Goal: Communication & Community: Answer question/provide support

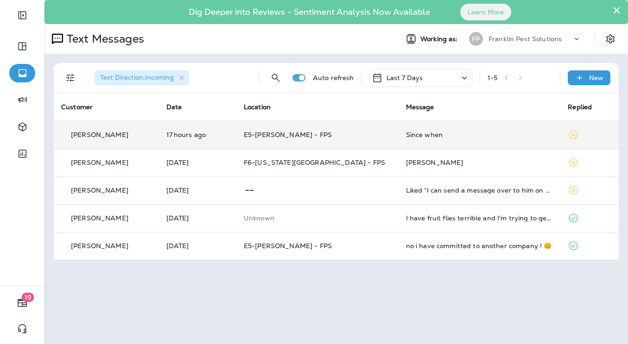
click at [367, 136] on p "E5-[PERSON_NAME] - FPS" at bounding box center [317, 134] width 147 height 7
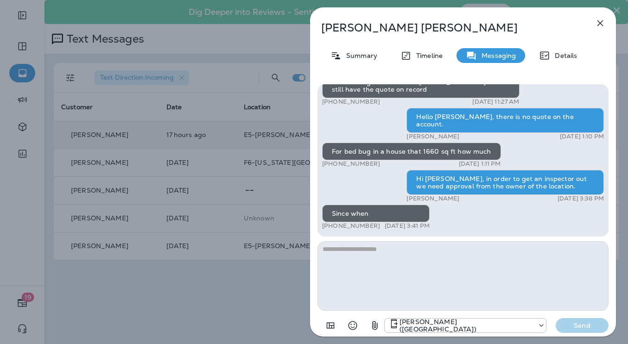
click at [492, 277] on textarea at bounding box center [462, 275] width 291 height 69
click at [395, 259] on textarea at bounding box center [462, 275] width 291 height 69
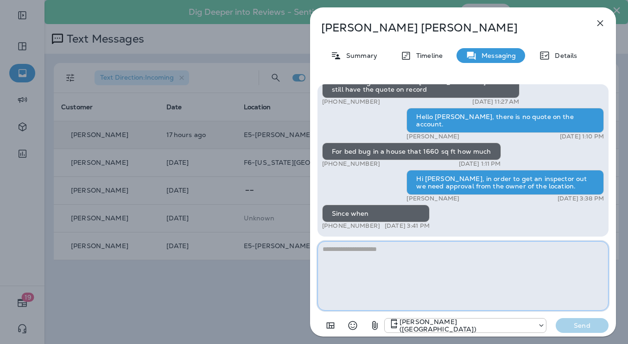
click at [477, 264] on textarea at bounding box center [462, 275] width 291 height 69
click at [428, 270] on textarea at bounding box center [462, 275] width 291 height 69
click at [387, 264] on textarea at bounding box center [462, 275] width 291 height 69
click at [385, 264] on textarea at bounding box center [462, 275] width 291 height 69
click at [392, 271] on textarea at bounding box center [462, 275] width 291 height 69
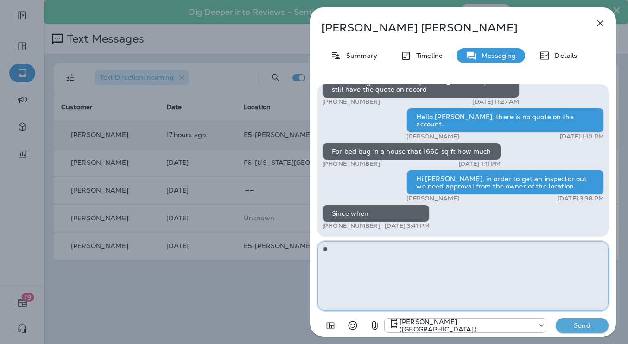
type textarea "*"
click at [533, 248] on textarea "**********" at bounding box center [462, 275] width 291 height 69
click at [526, 254] on textarea "**********" at bounding box center [462, 275] width 291 height 69
drag, startPoint x: 322, startPoint y: 249, endPoint x: 348, endPoint y: 245, distance: 26.3
click at [322, 248] on textarea "**********" at bounding box center [462, 275] width 291 height 69
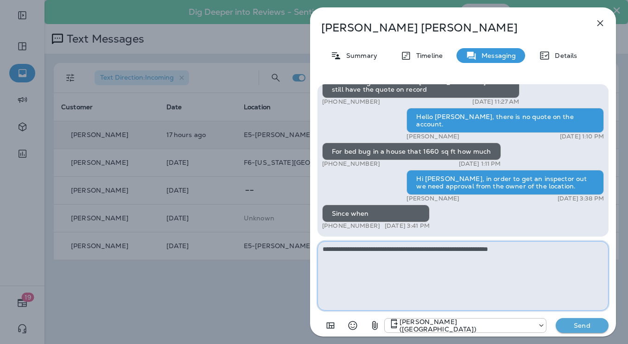
type textarea "**********"
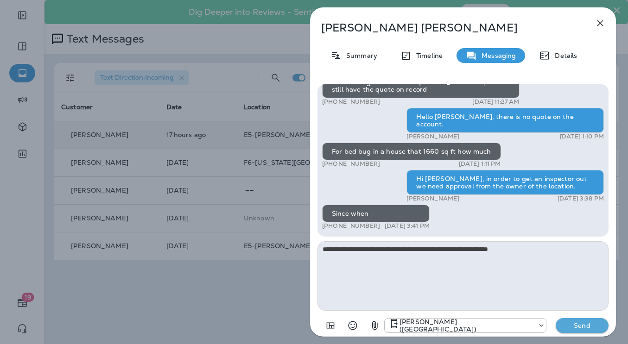
click at [590, 325] on p "Send" at bounding box center [581, 325] width 39 height 8
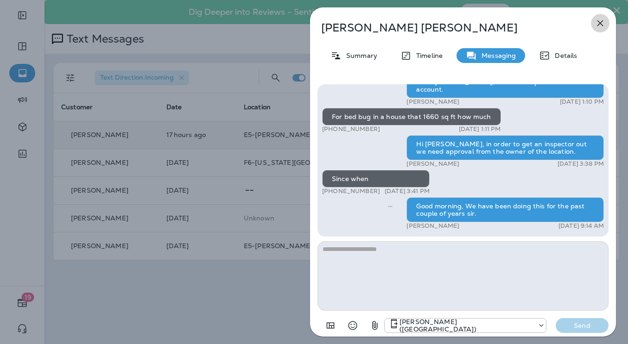
click at [600, 21] on icon "button" at bounding box center [599, 23] width 11 height 11
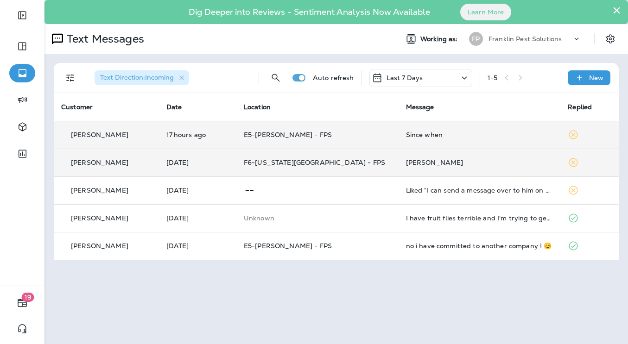
click at [432, 158] on td "[PERSON_NAME]" at bounding box center [479, 163] width 162 height 28
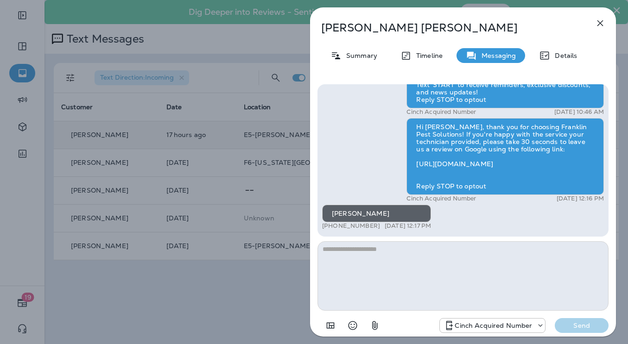
click at [601, 19] on icon "button" at bounding box center [599, 23] width 11 height 11
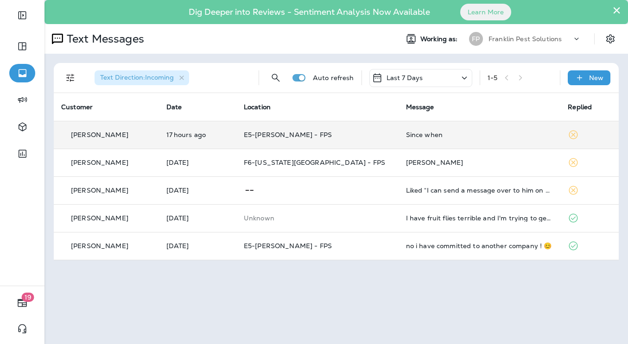
click at [540, 37] on div at bounding box center [314, 172] width 628 height 344
click at [523, 33] on div "Franklin Pest Solutions" at bounding box center [529, 39] width 83 height 14
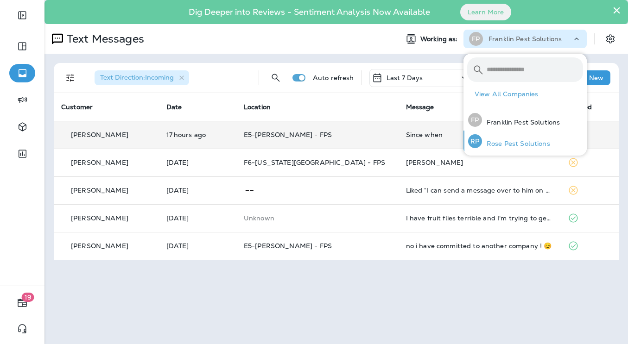
click at [528, 140] on p "Rose Pest Solutions" at bounding box center [516, 143] width 68 height 7
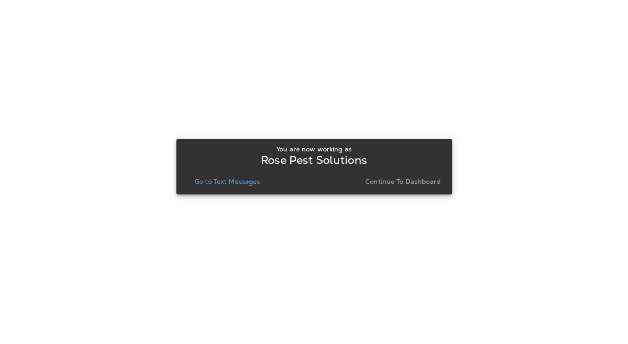
click at [236, 181] on p "Go to Text Messages" at bounding box center [228, 181] width 66 height 7
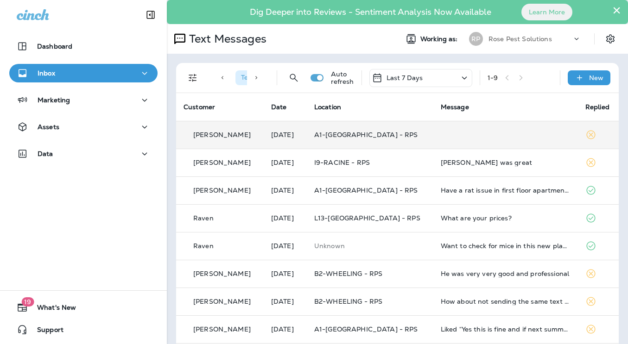
click at [517, 131] on td at bounding box center [505, 135] width 145 height 28
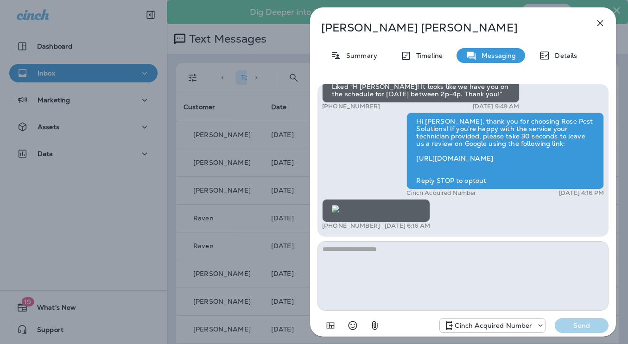
click at [605, 19] on icon "button" at bounding box center [599, 23] width 11 height 11
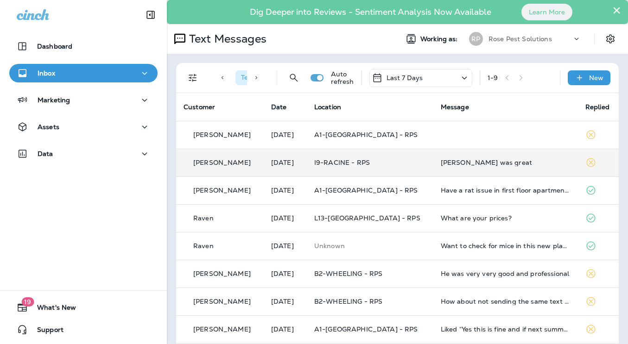
click at [539, 166] on td "[PERSON_NAME] was great" at bounding box center [505, 163] width 145 height 28
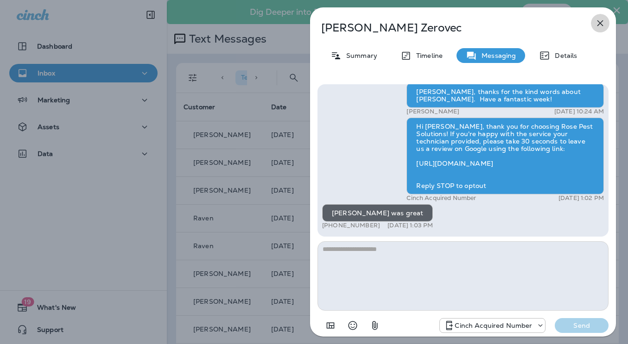
click at [597, 22] on icon "button" at bounding box center [599, 23] width 11 height 11
